Goal: Task Accomplishment & Management: Use online tool/utility

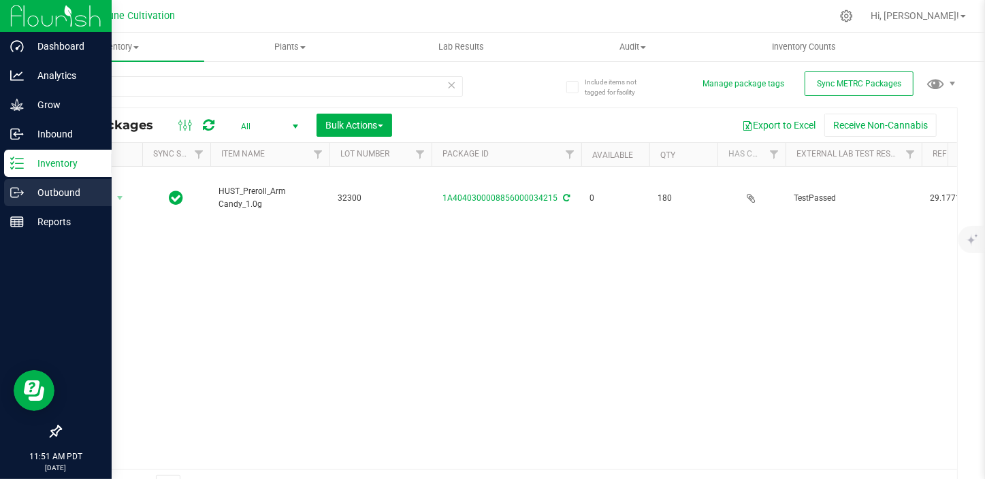
click at [27, 194] on p "Outbound" at bounding box center [65, 192] width 82 height 16
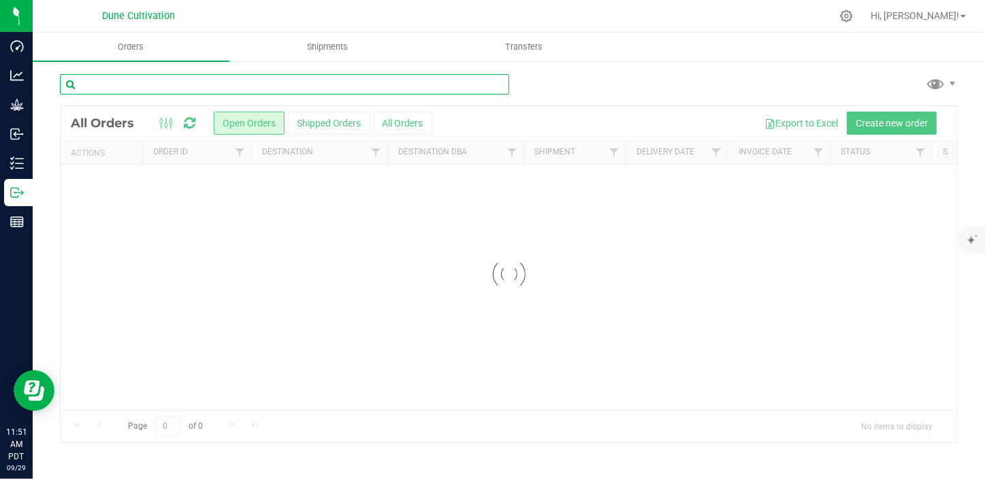
click at [159, 88] on input "text" at bounding box center [284, 84] width 449 height 20
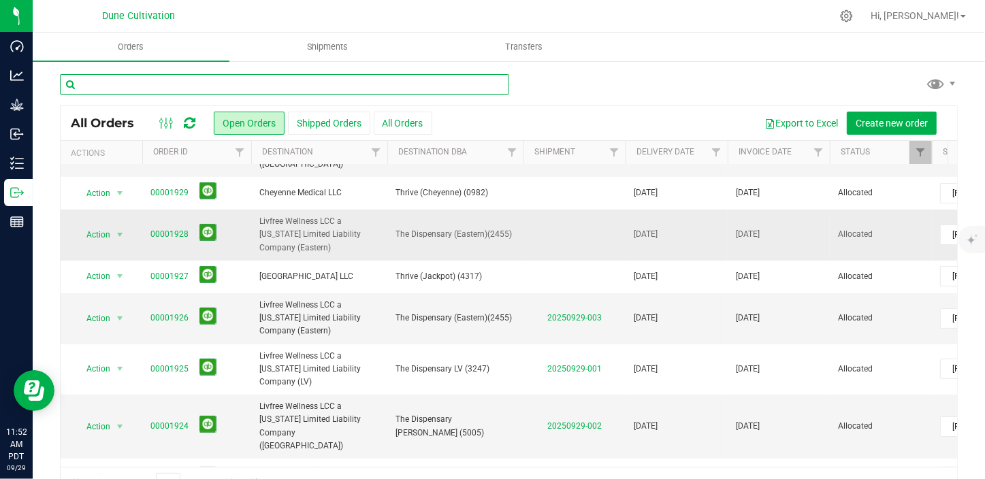
scroll to position [185, 0]
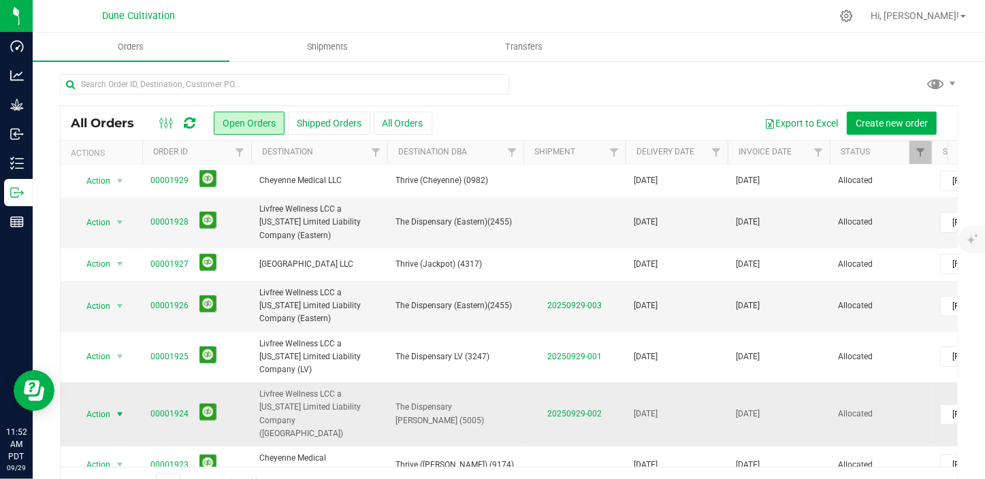
click at [120, 409] on span "select" at bounding box center [119, 414] width 11 height 11
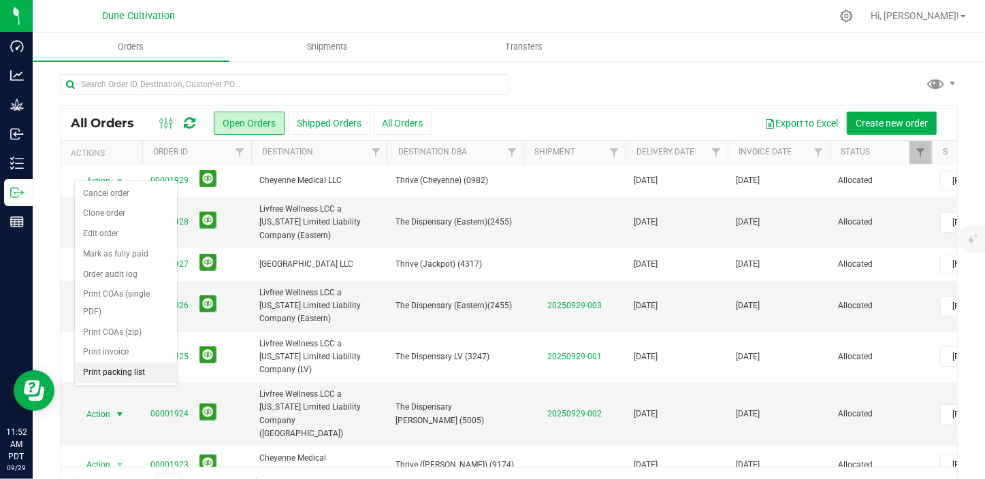
click at [123, 363] on li "Print packing list" at bounding box center [126, 373] width 102 height 20
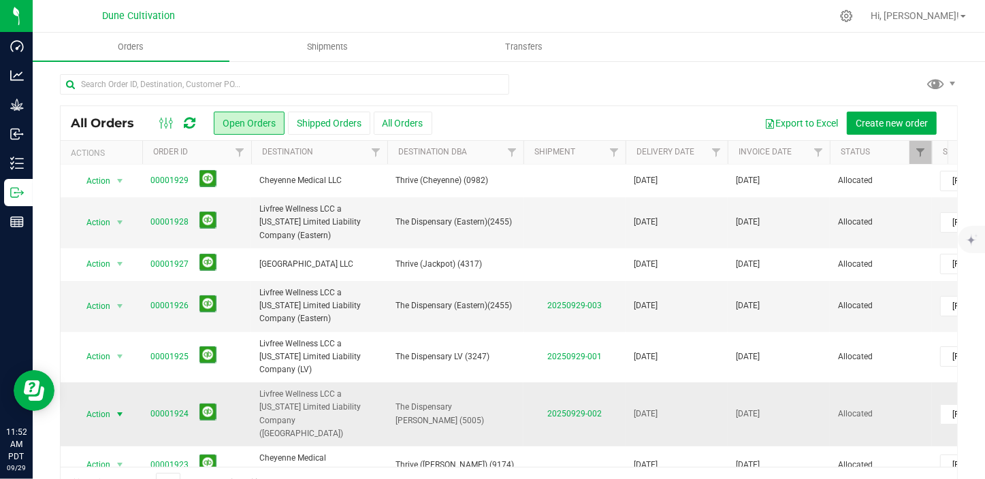
click at [121, 409] on span "select" at bounding box center [119, 414] width 11 height 11
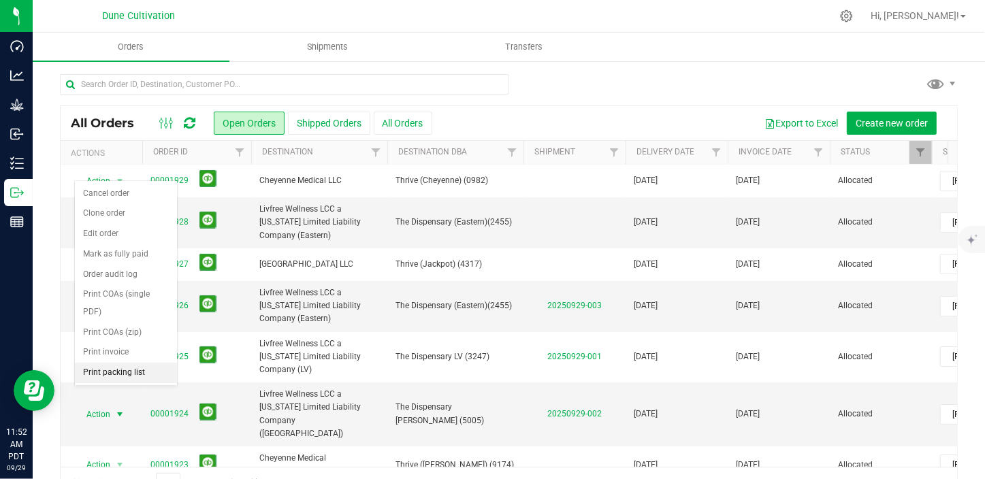
click at [120, 363] on li "Print packing list" at bounding box center [126, 373] width 102 height 20
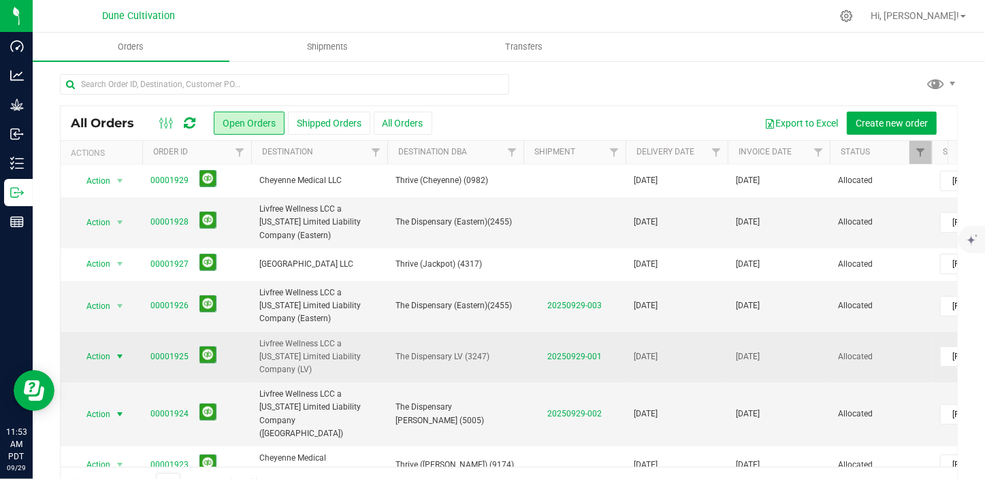
click at [120, 351] on span "select" at bounding box center [119, 356] width 11 height 11
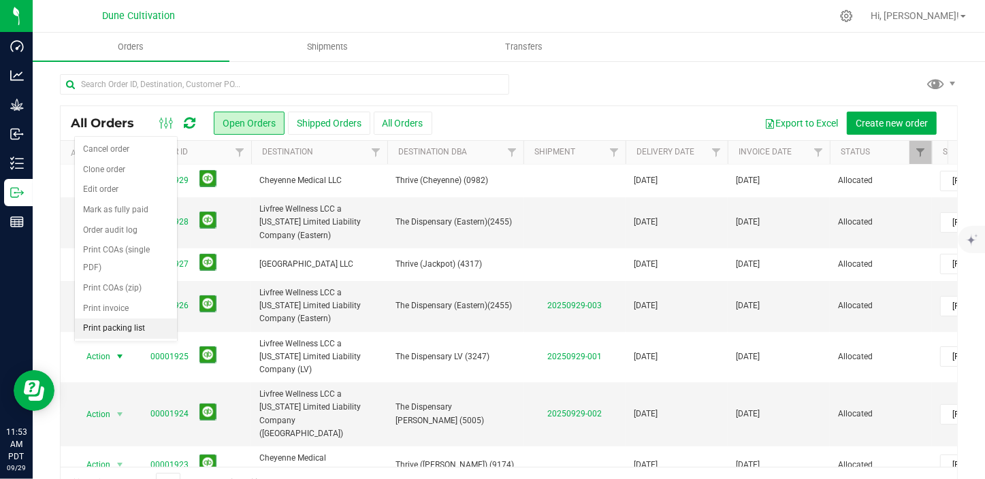
click at [131, 319] on li "Print packing list" at bounding box center [126, 329] width 102 height 20
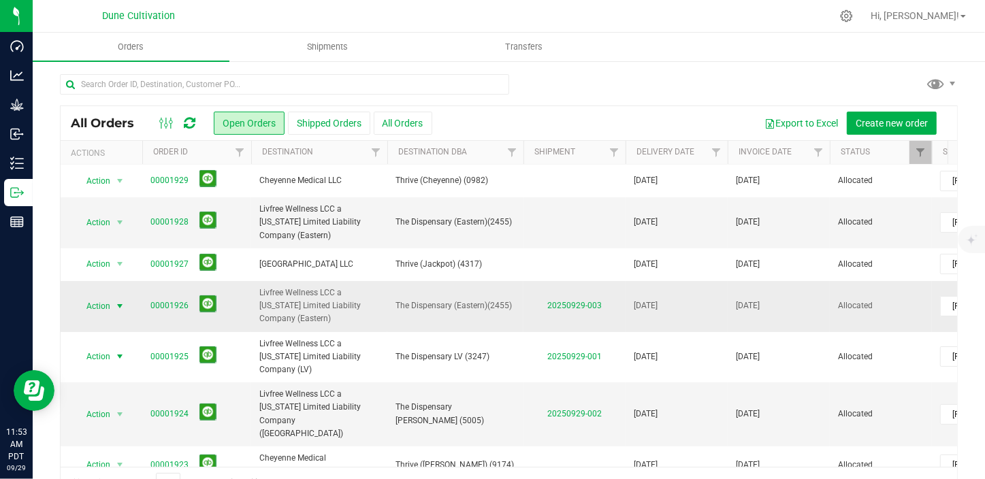
click at [122, 301] on span "select" at bounding box center [119, 306] width 11 height 11
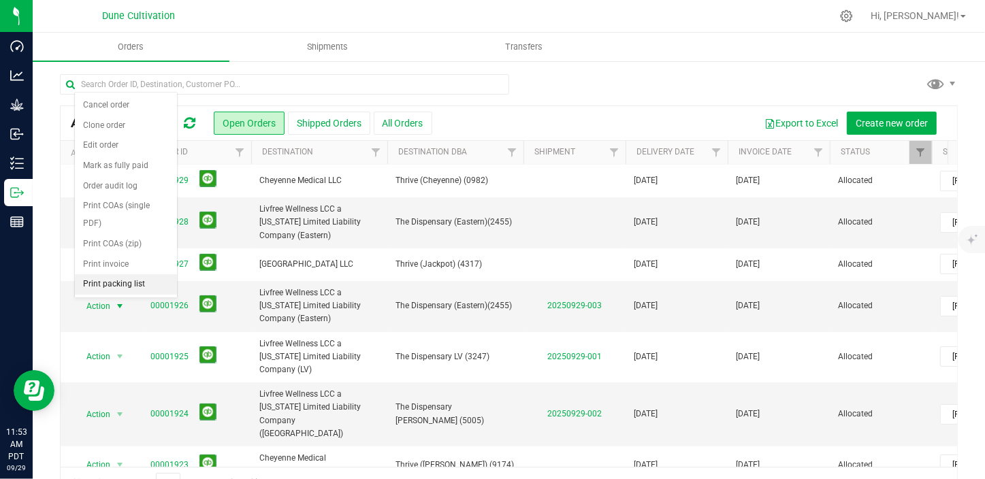
click at [125, 274] on li "Print packing list" at bounding box center [126, 284] width 102 height 20
